Goal: Task Accomplishment & Management: Complete application form

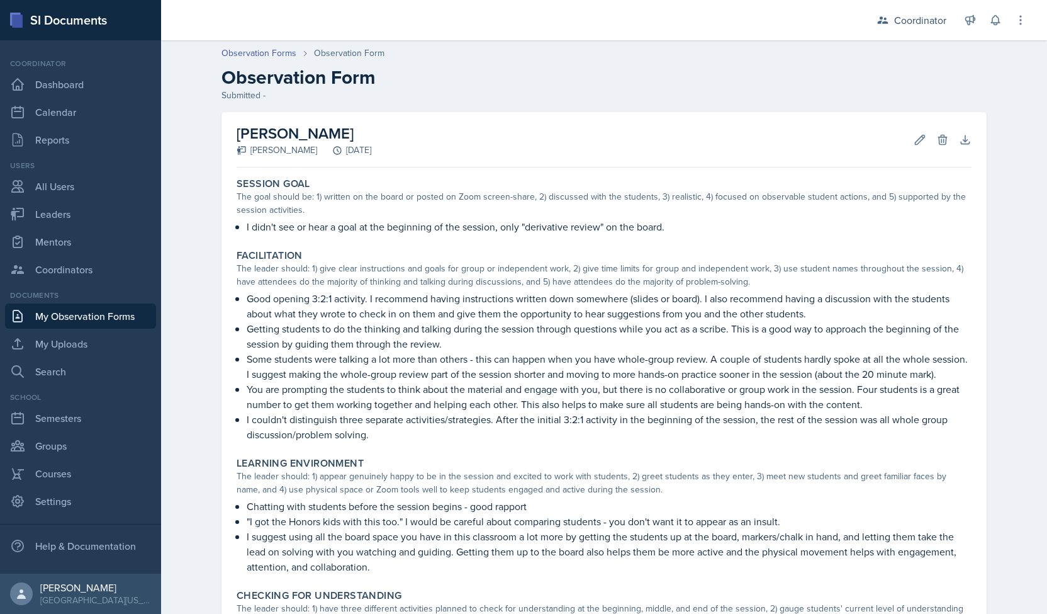
click at [66, 18] on div "SI Documents" at bounding box center [80, 20] width 161 height 40
click at [53, 90] on link "Dashboard" at bounding box center [80, 84] width 151 height 25
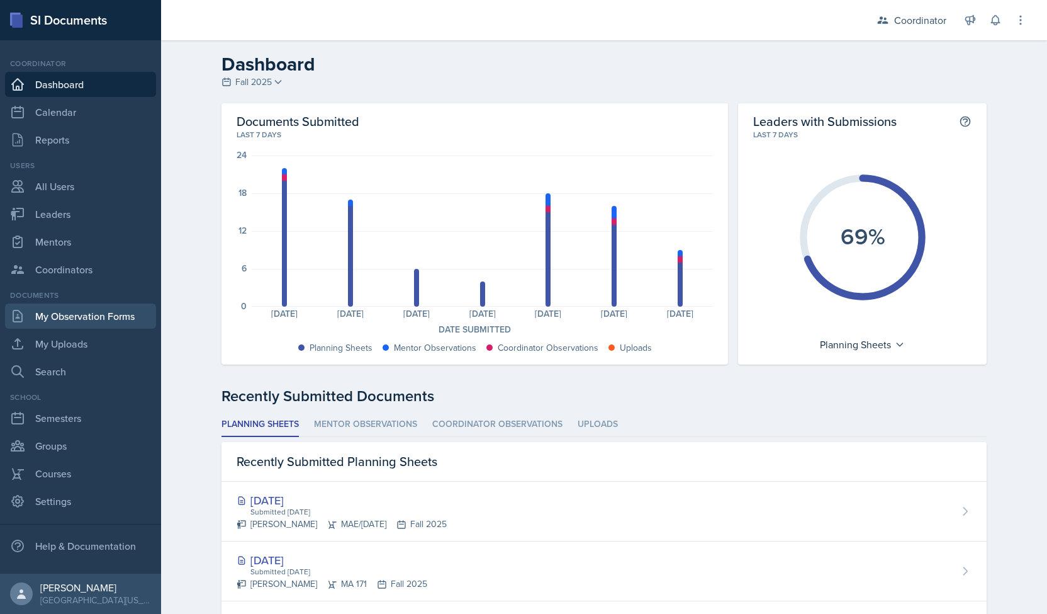
click at [58, 317] on link "My Observation Forms" at bounding box center [80, 315] width 151 height 25
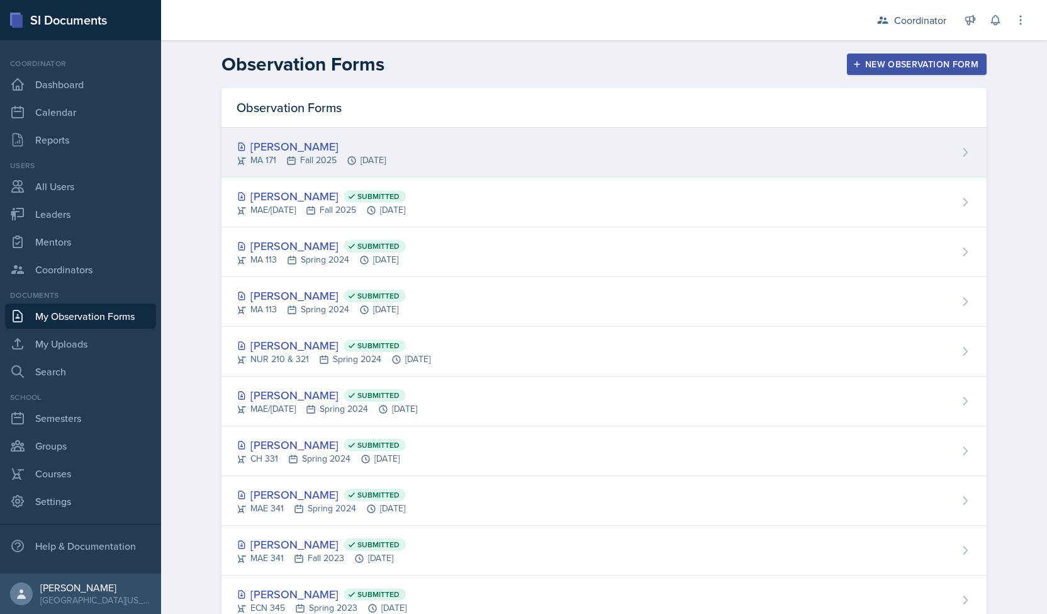
click at [362, 155] on div "MA 171 Fall 2025 [DATE]" at bounding box center [311, 160] width 149 height 13
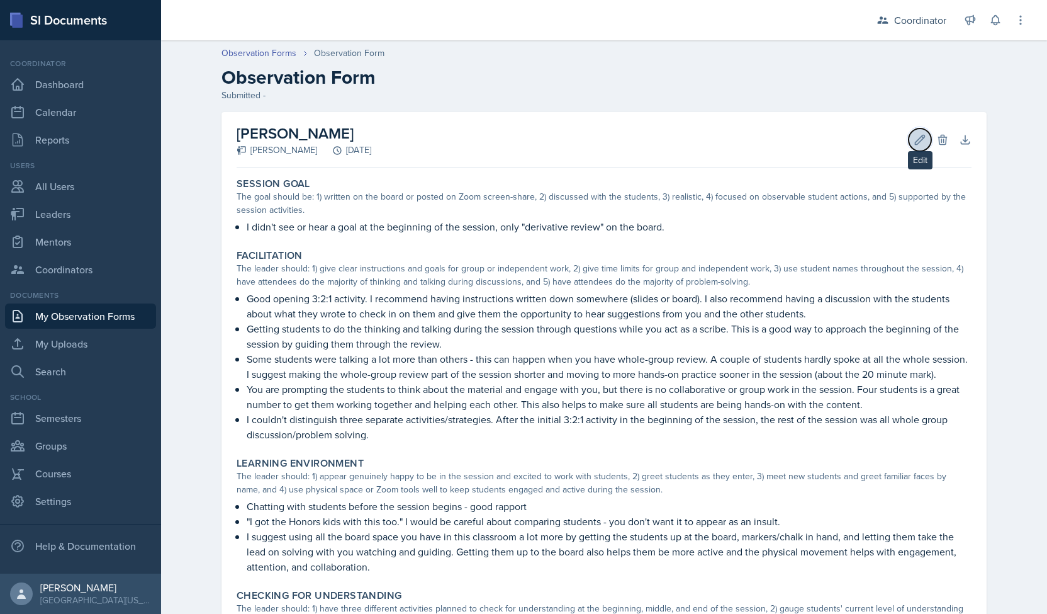
click at [914, 139] on icon at bounding box center [920, 139] width 13 height 13
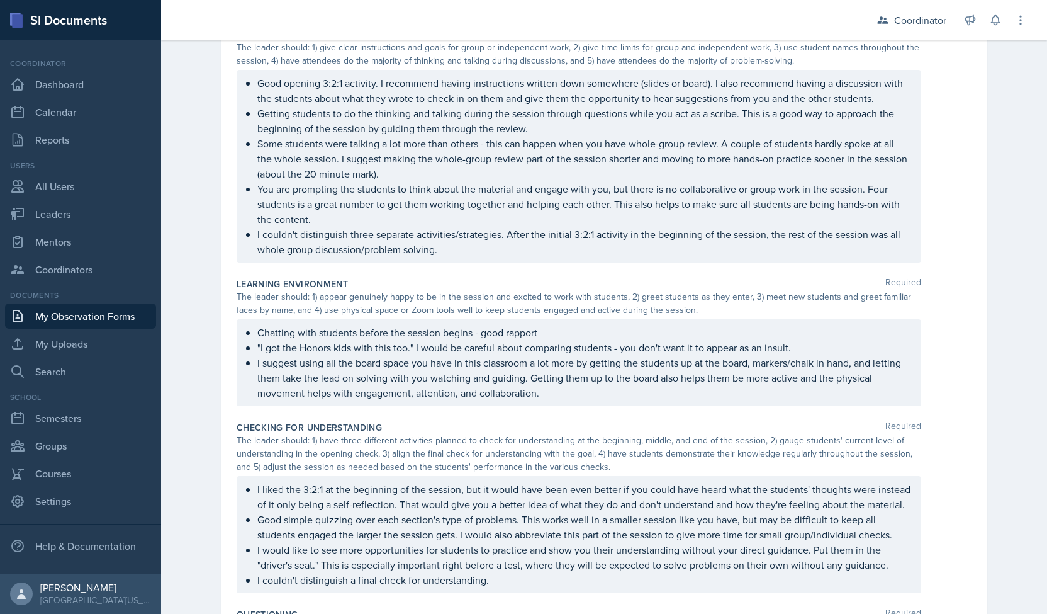
scroll to position [295, 0]
click at [332, 341] on p ""I got the Honors kids with this too." I would be careful about comparing stude…" at bounding box center [583, 345] width 653 height 15
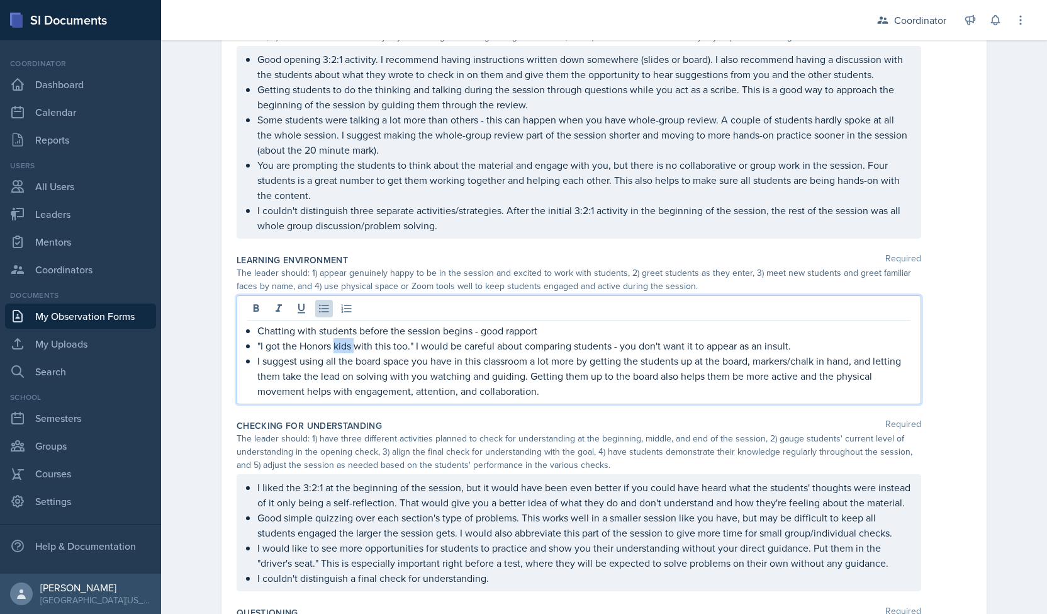
click at [332, 341] on p ""I got the Honors kids with this too." I would be careful about comparing stude…" at bounding box center [583, 345] width 653 height 15
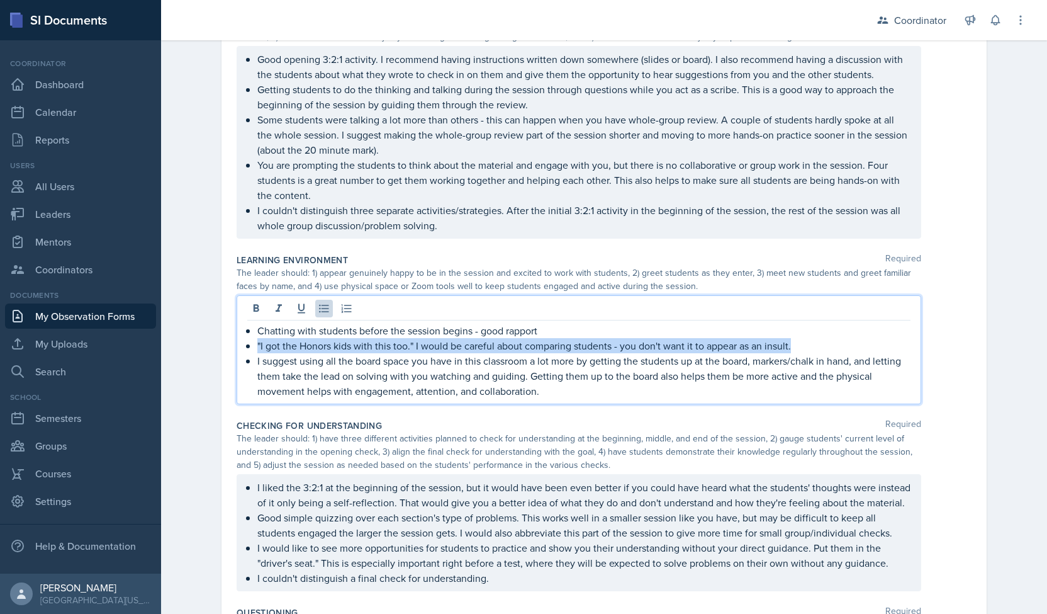
click at [332, 341] on p ""I got the Honors kids with this too." I would be careful about comparing stude…" at bounding box center [583, 345] width 653 height 15
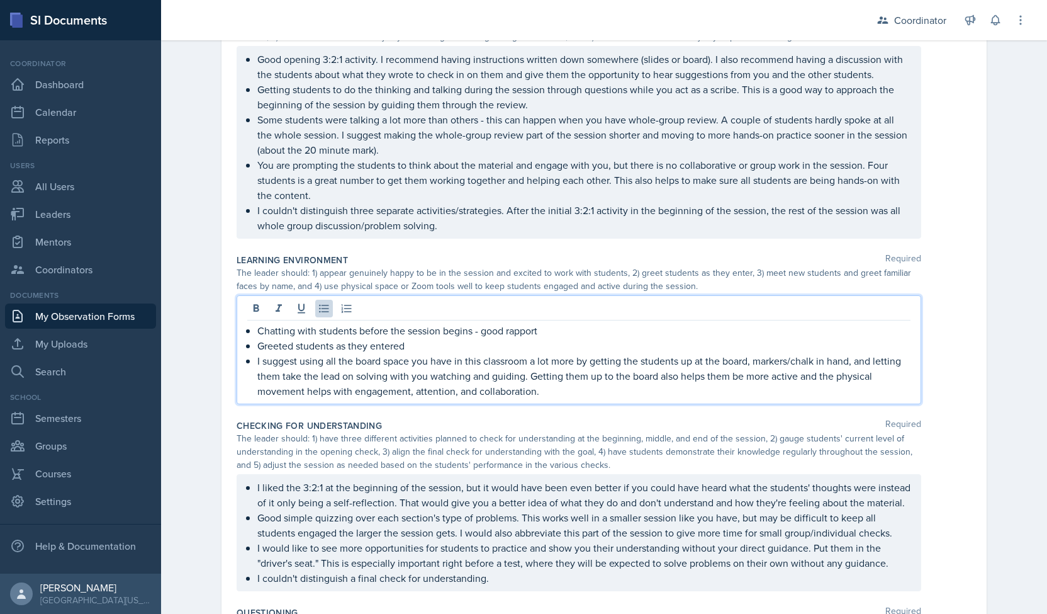
click at [179, 344] on div "Observation Forms Observation Form Observation Form Submitted - Date [DATE] [DA…" at bounding box center [604, 323] width 886 height 1212
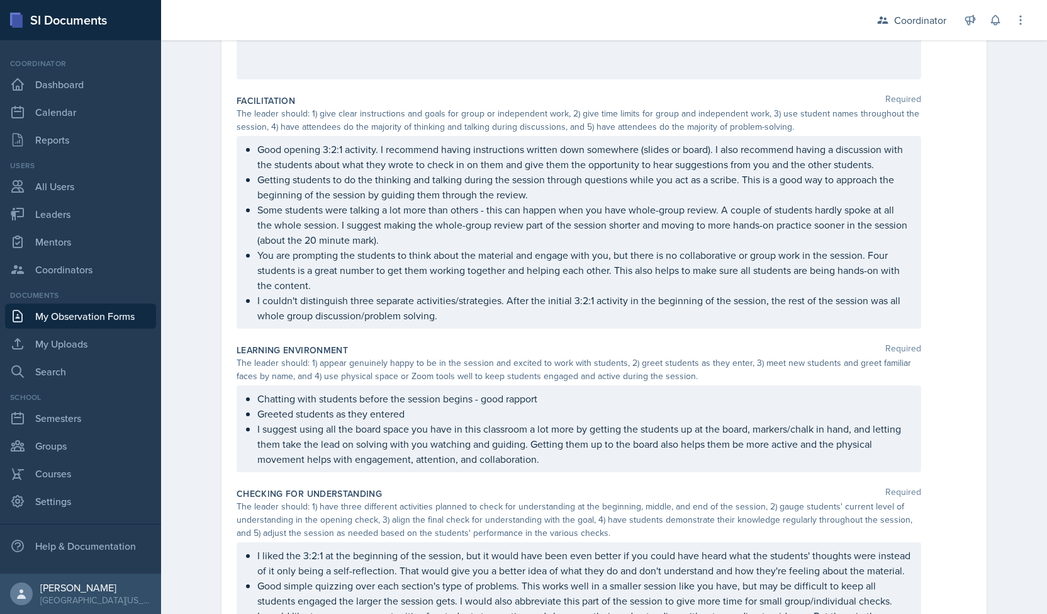
scroll to position [227, 0]
click at [286, 415] on ul "Chatting with students before the session begins - good rapport Greeted student…" at bounding box center [583, 429] width 653 height 76
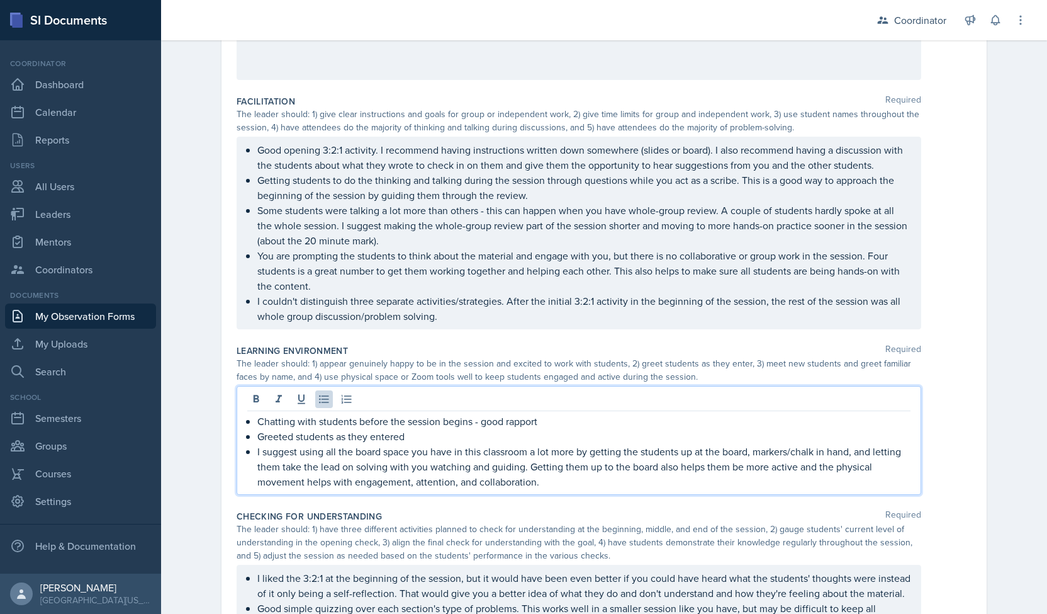
click at [290, 436] on p "Greeted students as they entered" at bounding box center [583, 436] width 653 height 15
click at [415, 432] on p "Greeting students as they entered" at bounding box center [583, 436] width 653 height 15
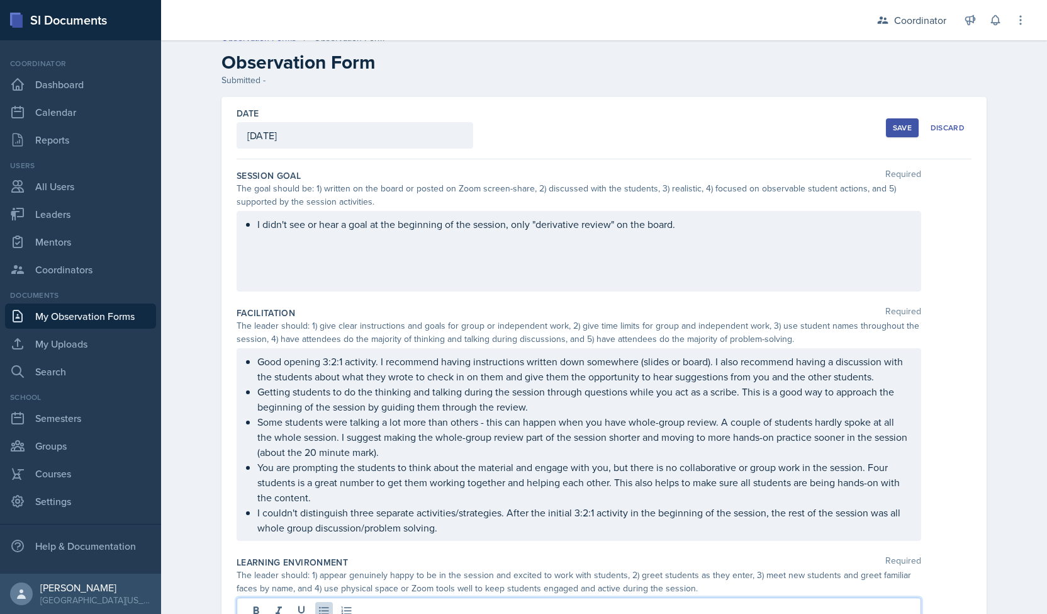
scroll to position [11, 0]
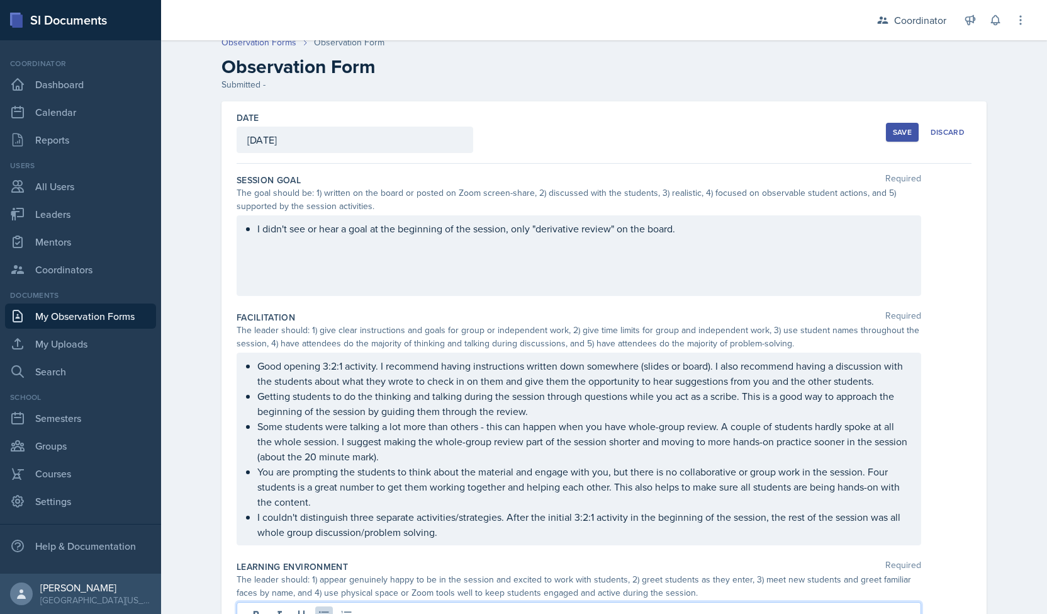
click at [894, 123] on button "Save" at bounding box center [902, 132] width 33 height 19
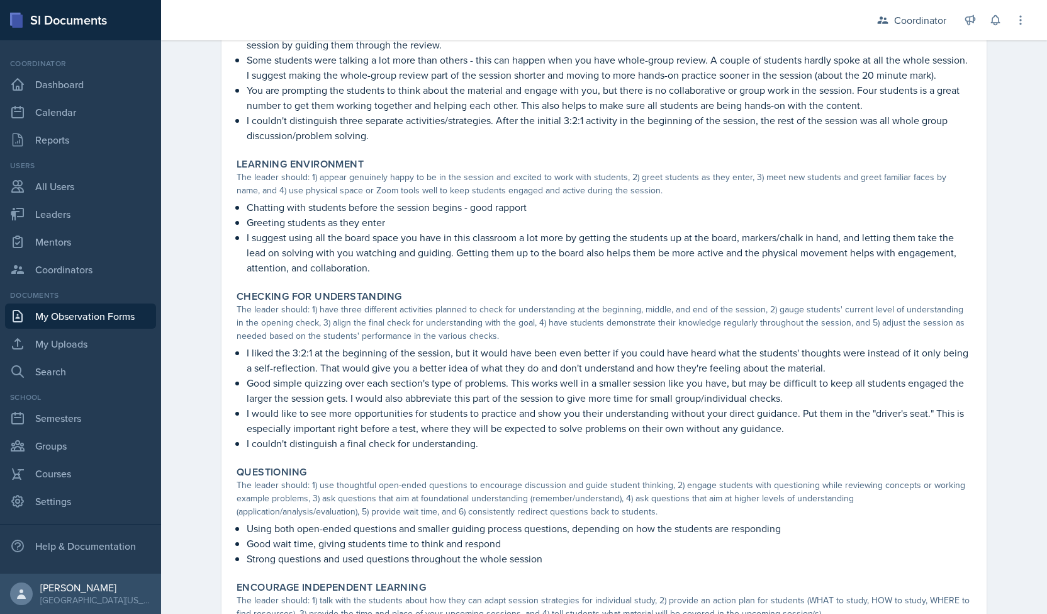
scroll to position [424, 0]
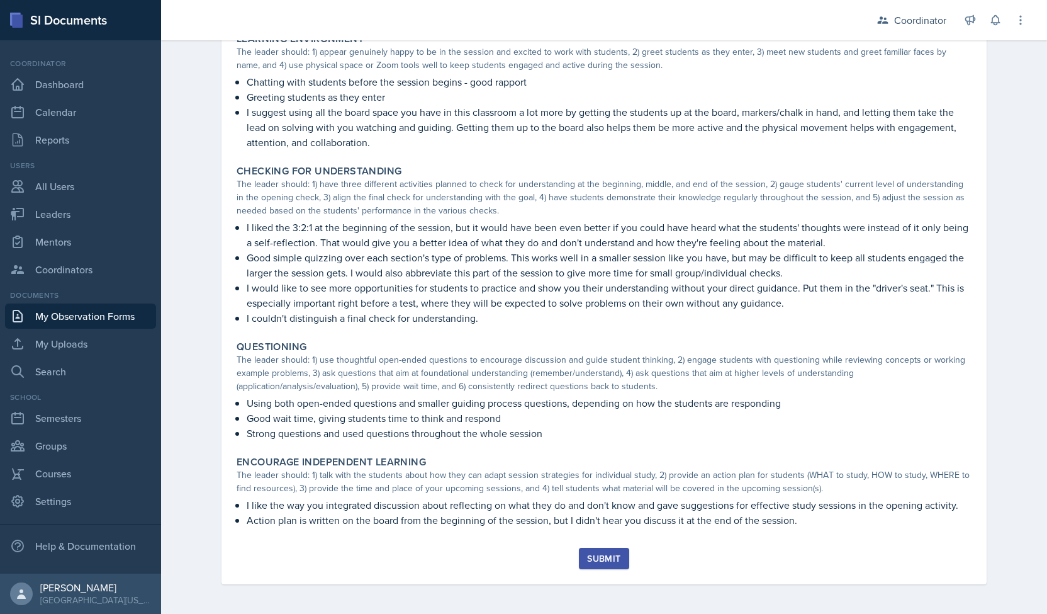
click at [588, 564] on button "Submit" at bounding box center [604, 558] width 50 height 21
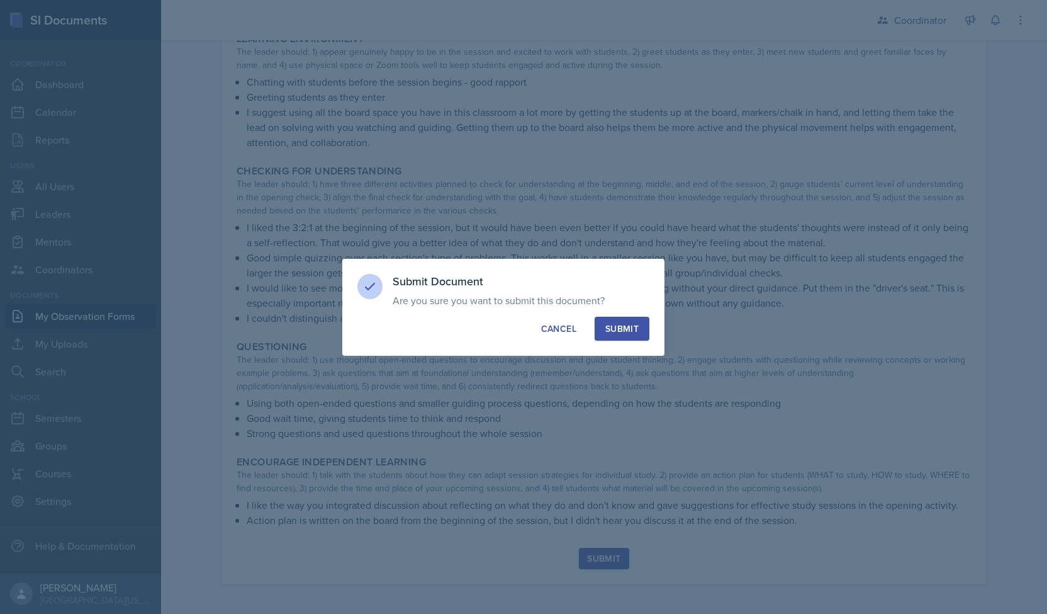
click at [620, 339] on button "Submit" at bounding box center [622, 329] width 55 height 24
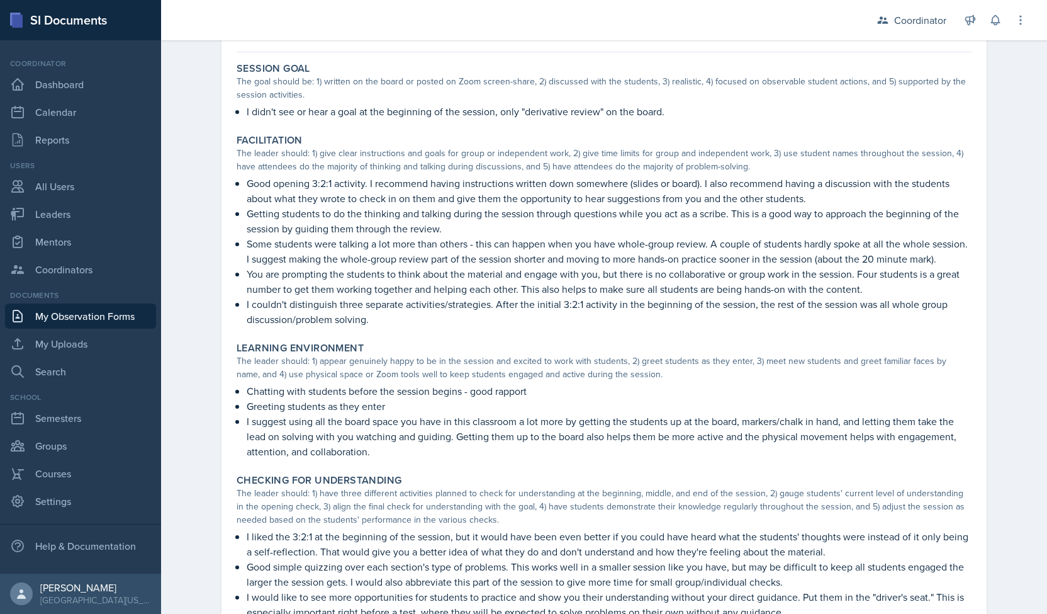
scroll to position [104, 0]
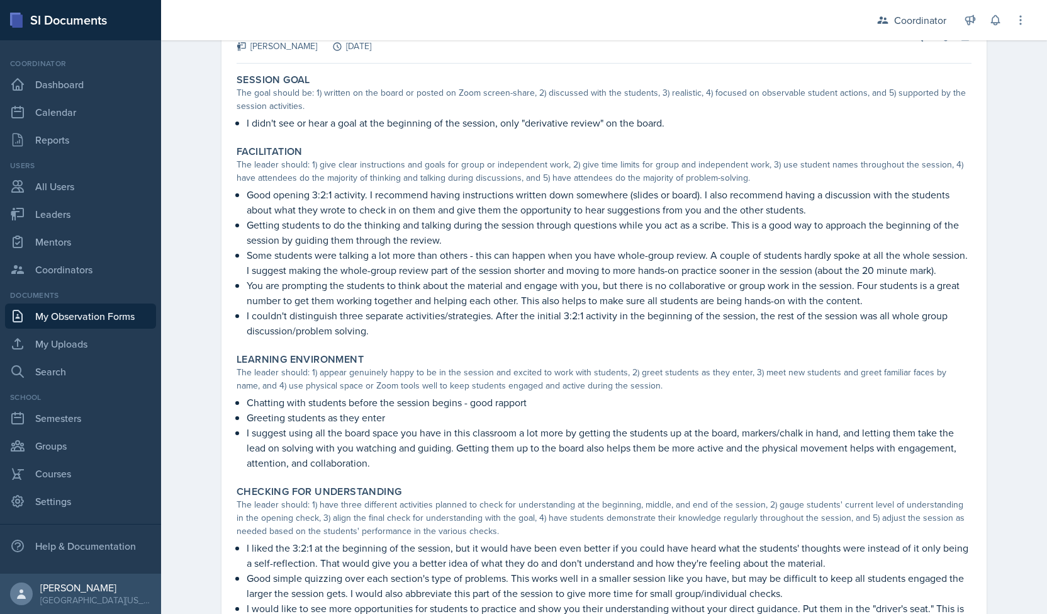
drag, startPoint x: 176, startPoint y: 279, endPoint x: 181, endPoint y: 263, distance: 17.1
click at [181, 263] on div "Observation Forms Observation Form Observation Form Submitted - [PERSON_NAME] S…" at bounding box center [604, 414] width 886 height 968
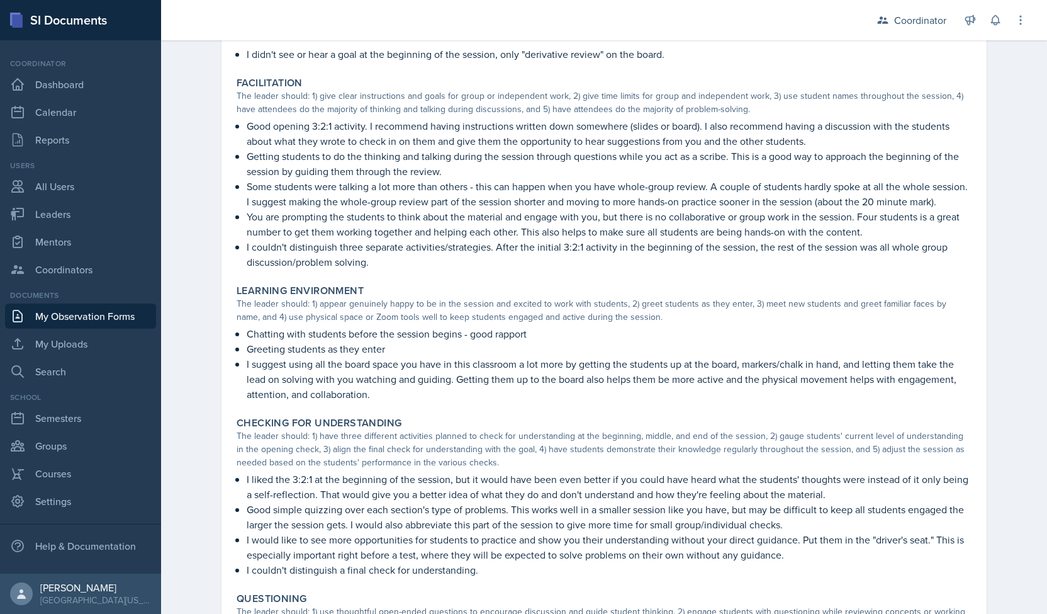
scroll to position [161, 0]
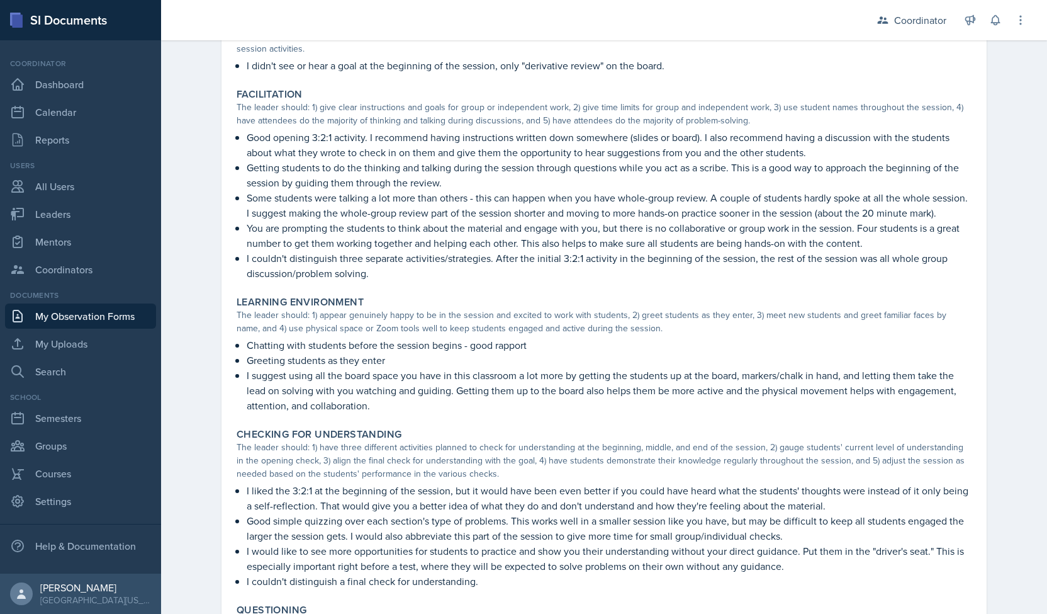
click at [180, 245] on div "Observation Forms Observation Form Observation Form Submitted - [PERSON_NAME] S…" at bounding box center [604, 357] width 886 height 968
click at [54, 96] on link "Dashboard" at bounding box center [80, 84] width 151 height 25
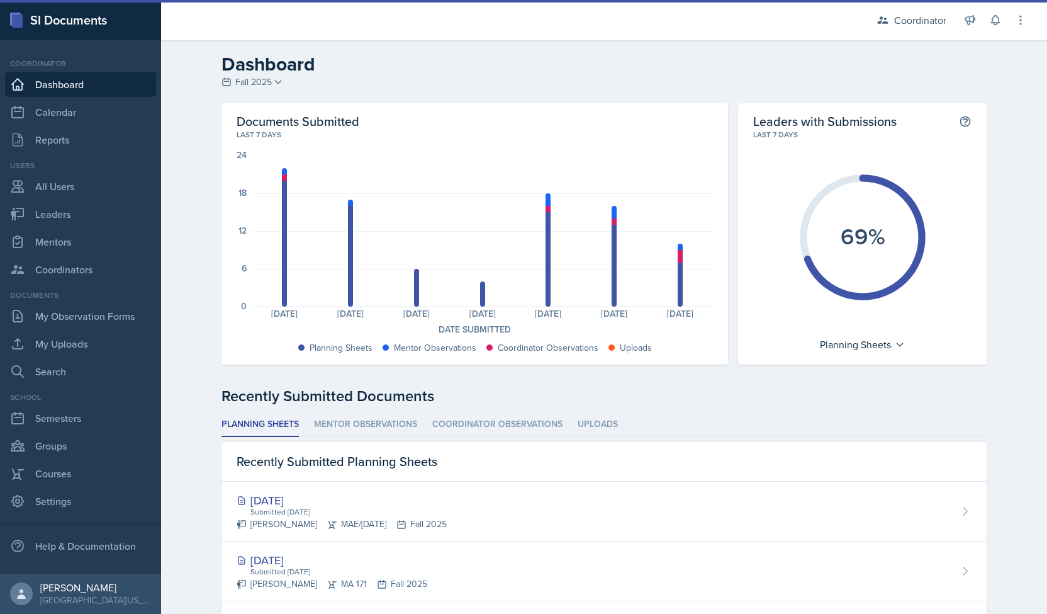
click at [183, 123] on div "Dashboard Fall 2025 Fall 2025 Spring 2025 Fall 2024 Spring 2024 Fall 2023 Sprin…" at bounding box center [604, 574] width 886 height 1069
